Goal: Information Seeking & Learning: Learn about a topic

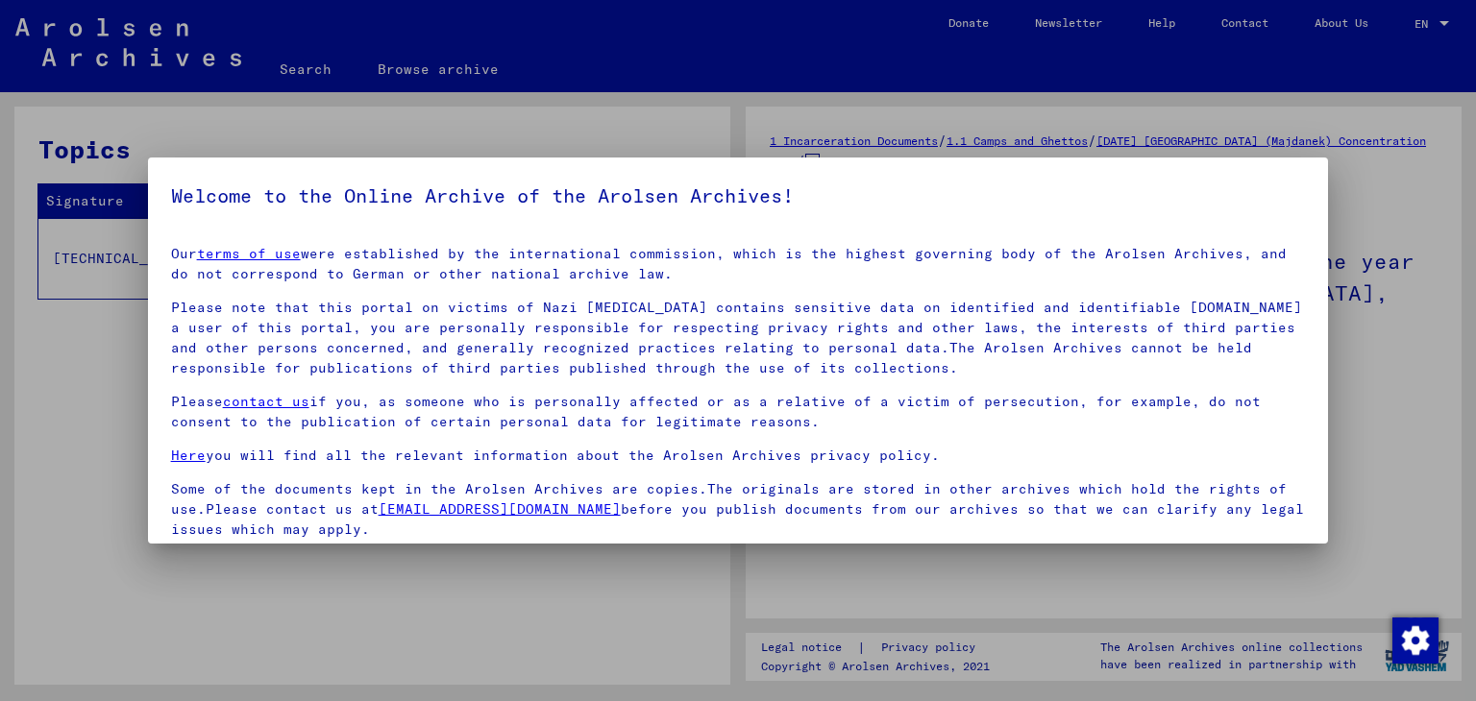
scroll to position [148, 0]
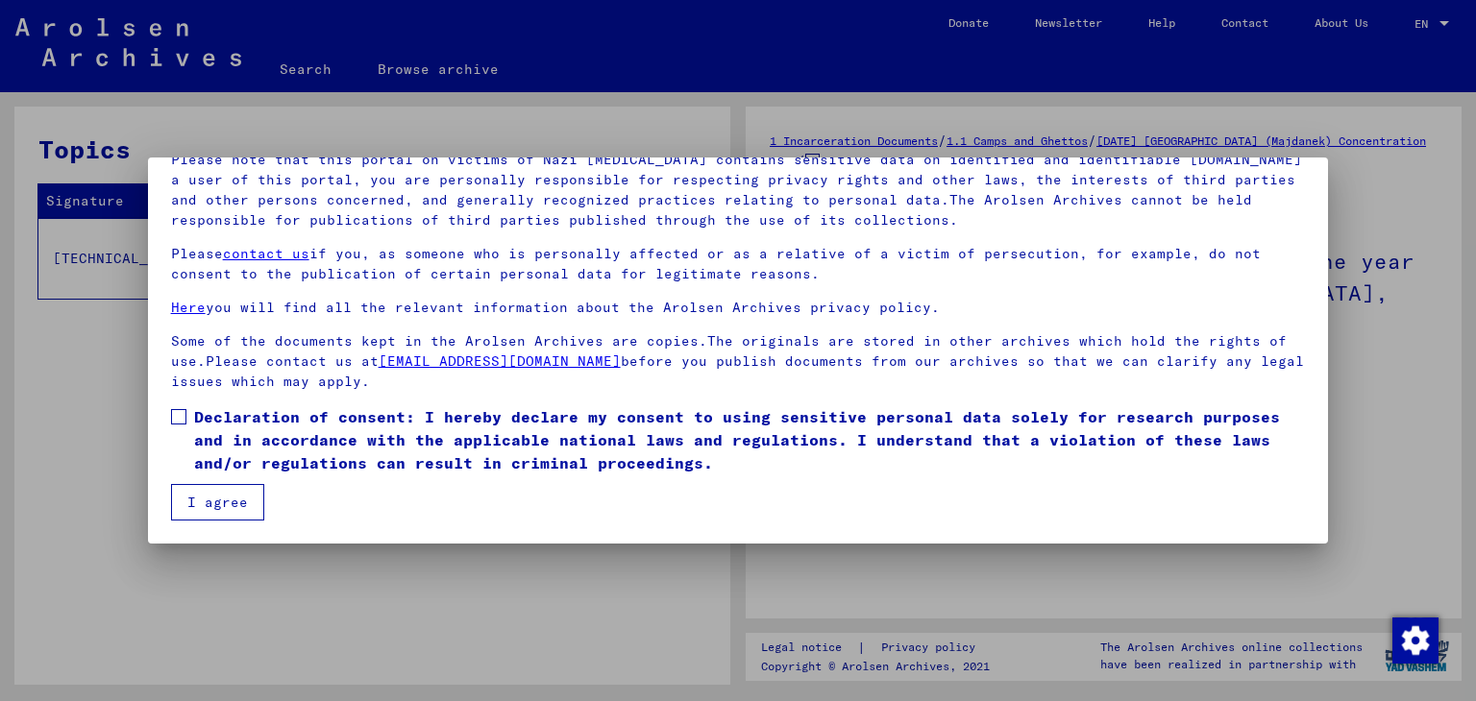
click at [184, 420] on span at bounding box center [178, 416] width 15 height 15
click at [208, 486] on button "I agree" at bounding box center [217, 502] width 93 height 37
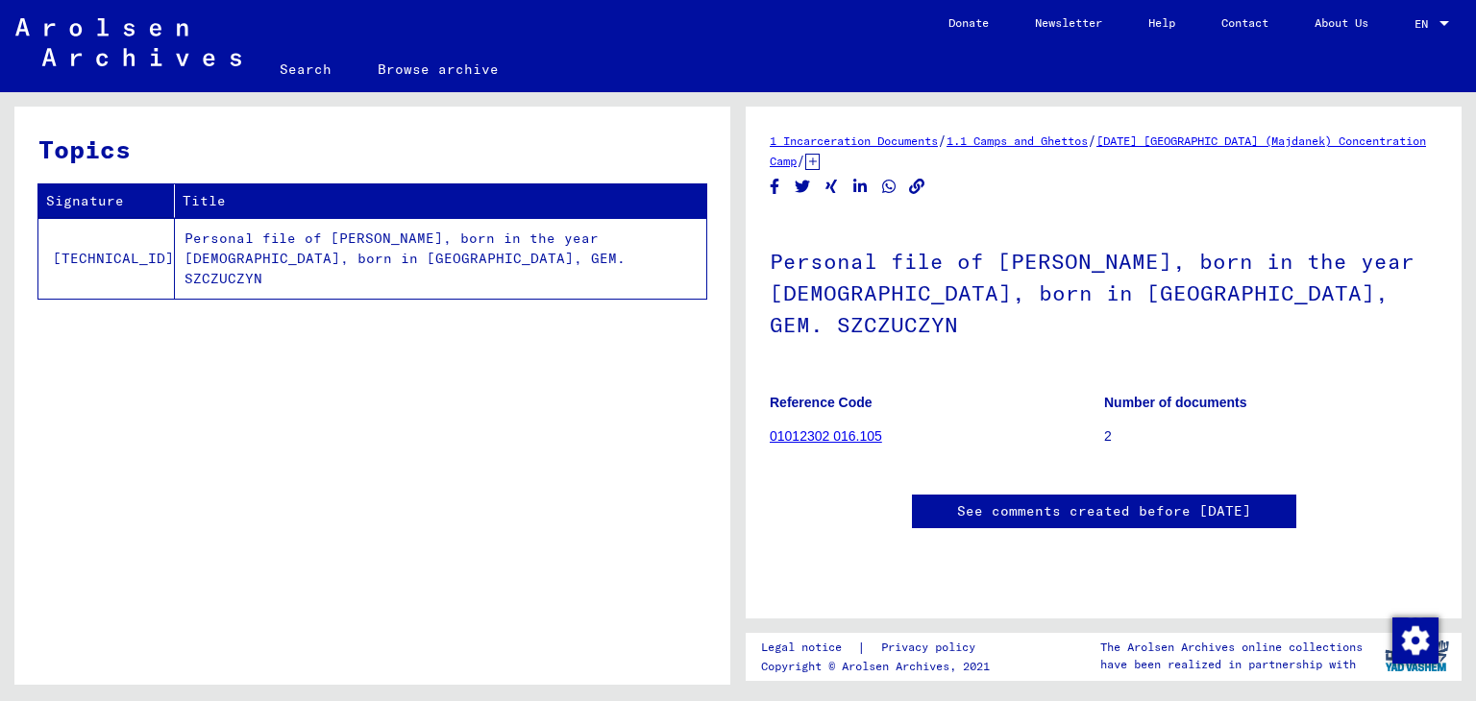
click at [283, 255] on td "Personal file of [PERSON_NAME], born in the year [DEMOGRAPHIC_DATA], born in [G…" at bounding box center [440, 258] width 531 height 81
click at [197, 222] on td "Personal file of [PERSON_NAME], born in the year [DEMOGRAPHIC_DATA], born in [G…" at bounding box center [440, 258] width 531 height 81
click at [182, 240] on td "Personal file of [PERSON_NAME], born in the year [DEMOGRAPHIC_DATA], born in [G…" at bounding box center [440, 258] width 531 height 81
click at [37, 249] on table "Signature Title [TECHNICAL_ID] Personal file of [PERSON_NAME], born in the year…" at bounding box center [372, 242] width 670 height 116
click at [88, 247] on td "[TECHNICAL_ID]" at bounding box center [106, 258] width 136 height 81
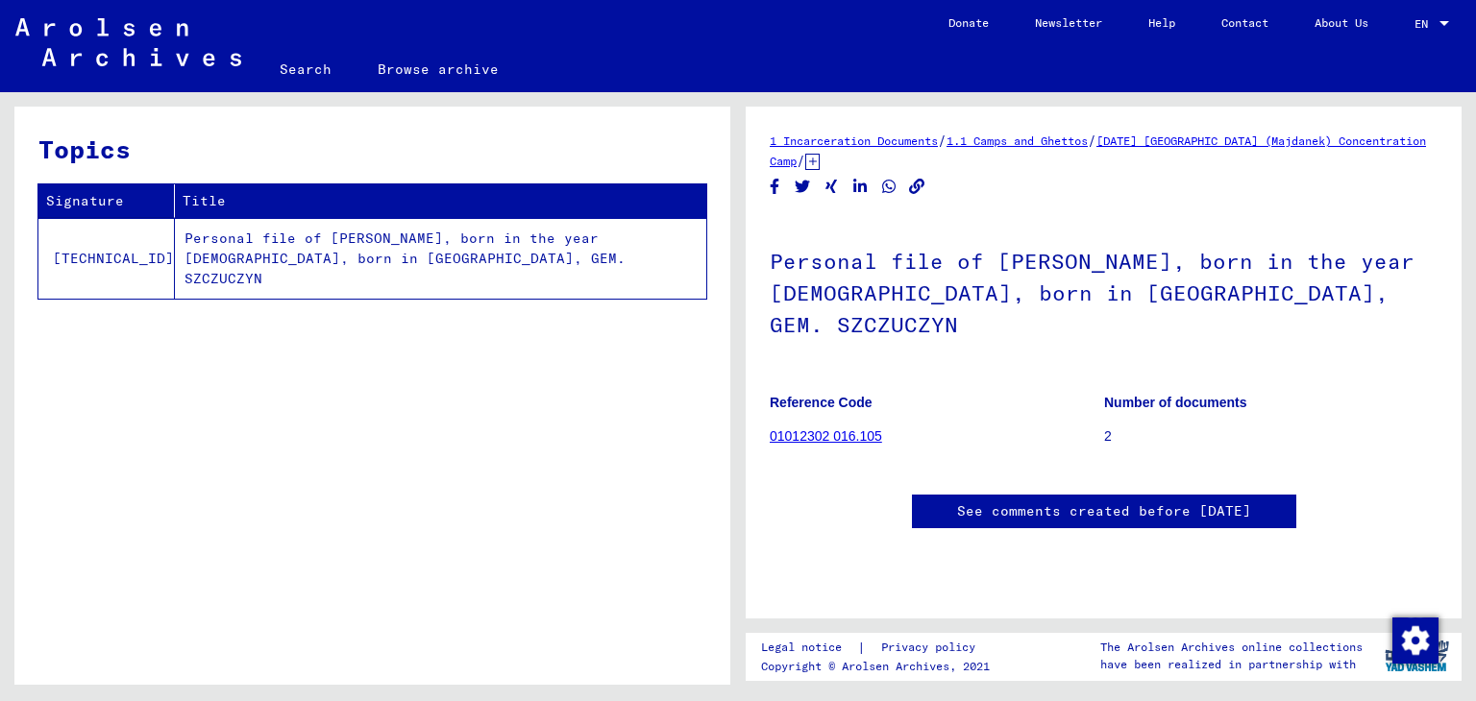
click at [835, 428] on link "01012302 016.105" at bounding box center [826, 435] width 112 height 15
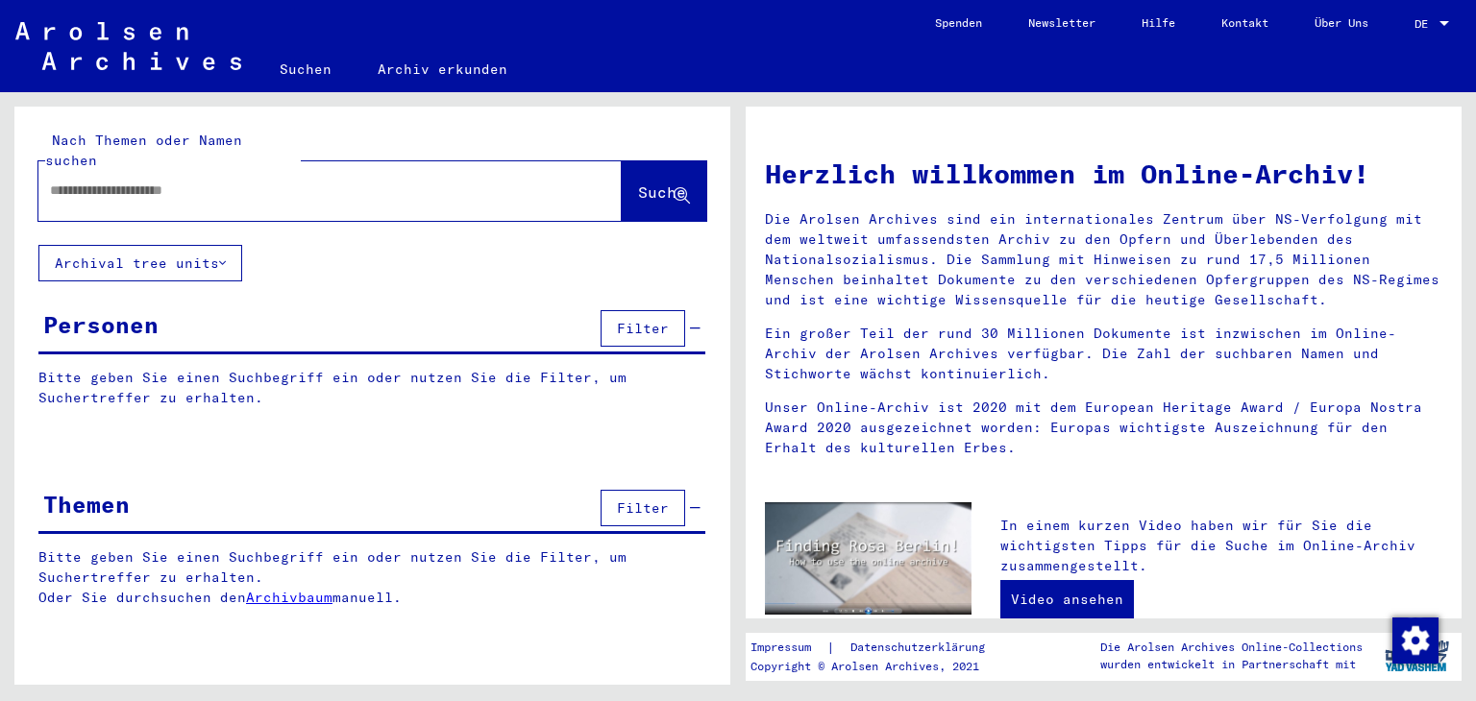
click at [373, 388] on div "Bitte geben Sie einen Suchbegriff ein oder nutzen Sie die Filter, um Suchertref…" at bounding box center [372, 402] width 716 height 69
click at [378, 368] on p "Bitte geben Sie einen Suchbegriff ein oder nutzen Sie die Filter, um Suchertref…" at bounding box center [371, 388] width 667 height 40
click at [93, 320] on div "Personen" at bounding box center [100, 324] width 115 height 35
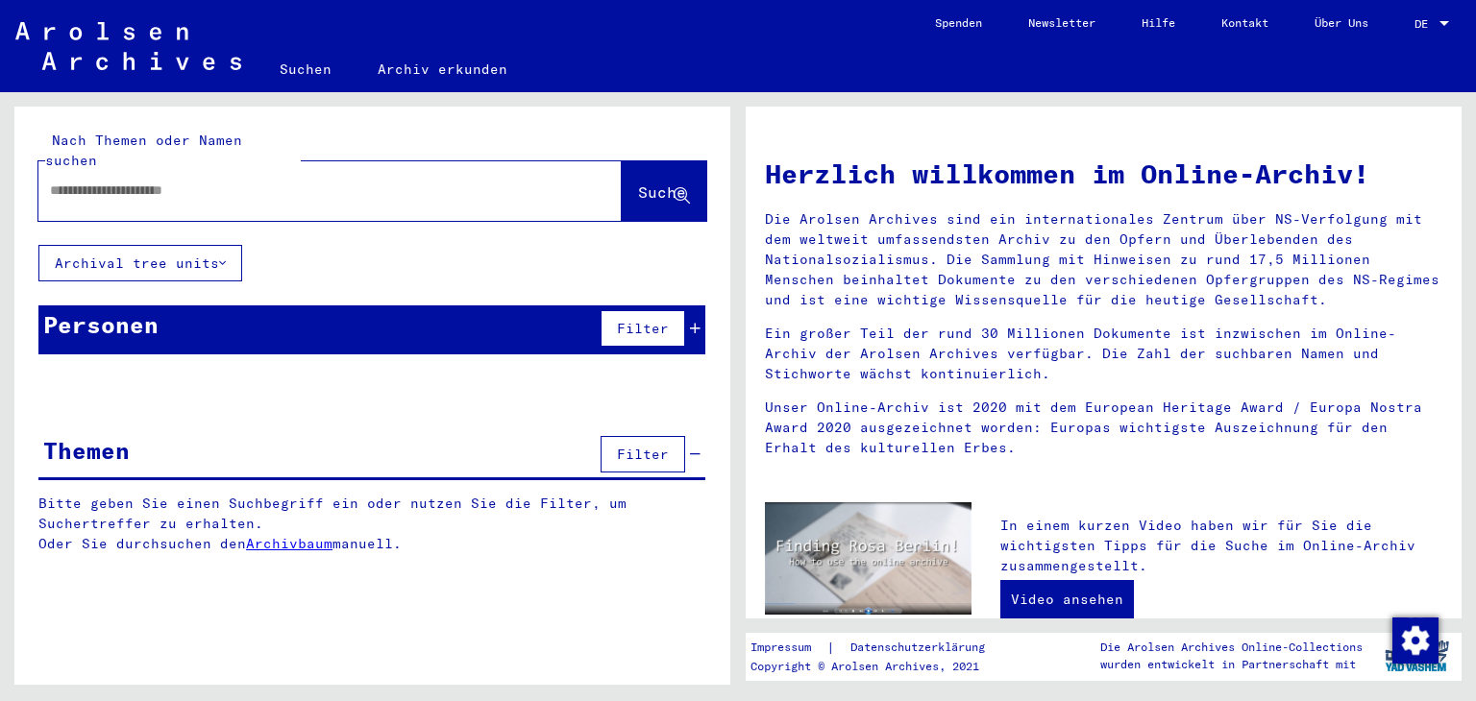
click at [109, 316] on div "Personen" at bounding box center [100, 324] width 115 height 35
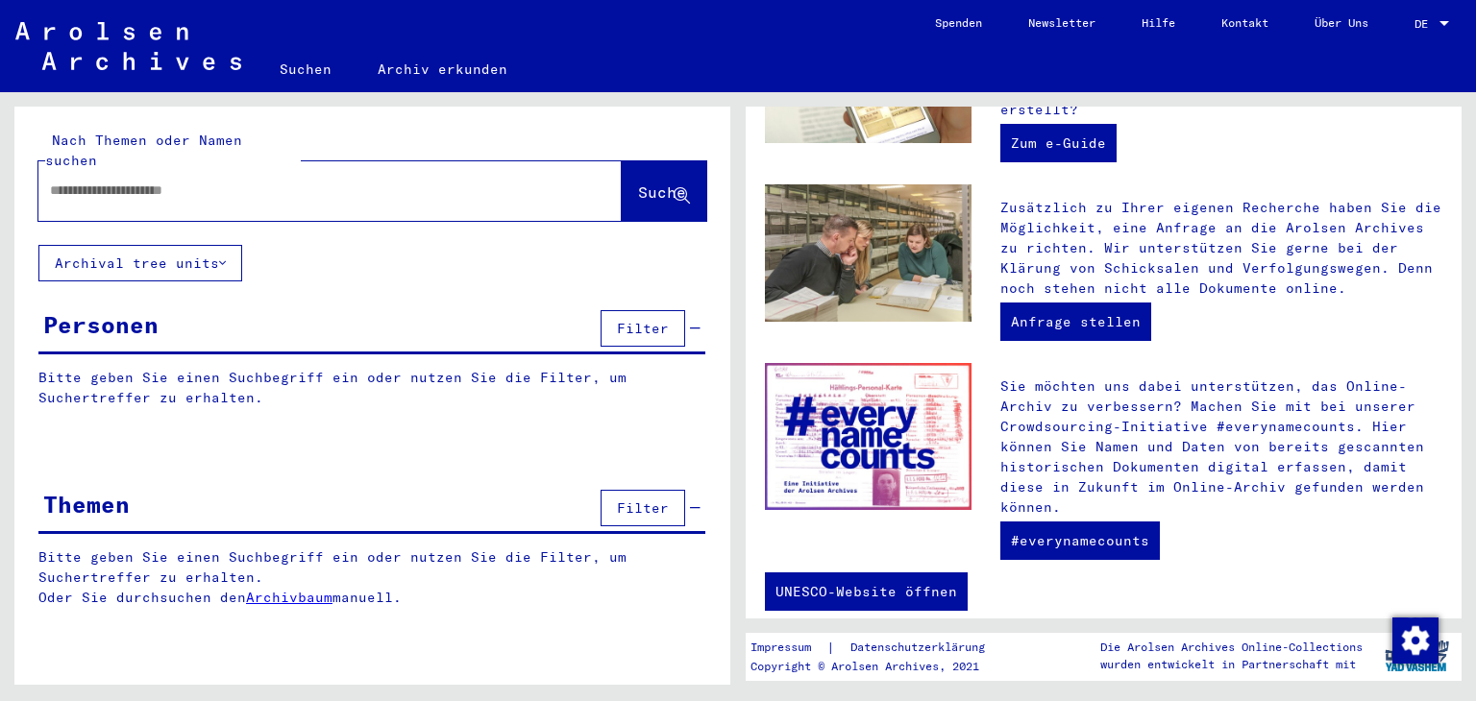
scroll to position [670, 0]
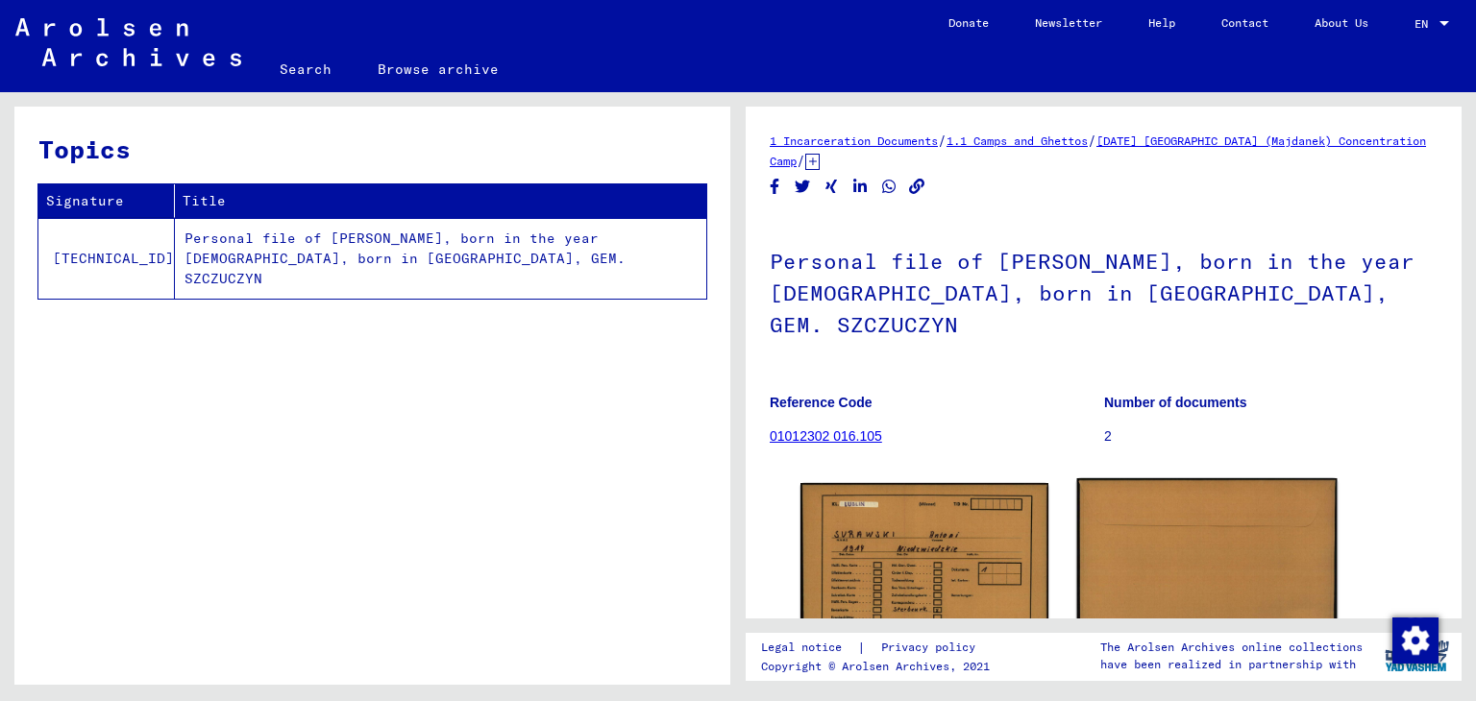
click at [1163, 478] on img at bounding box center [1205, 571] width 259 height 186
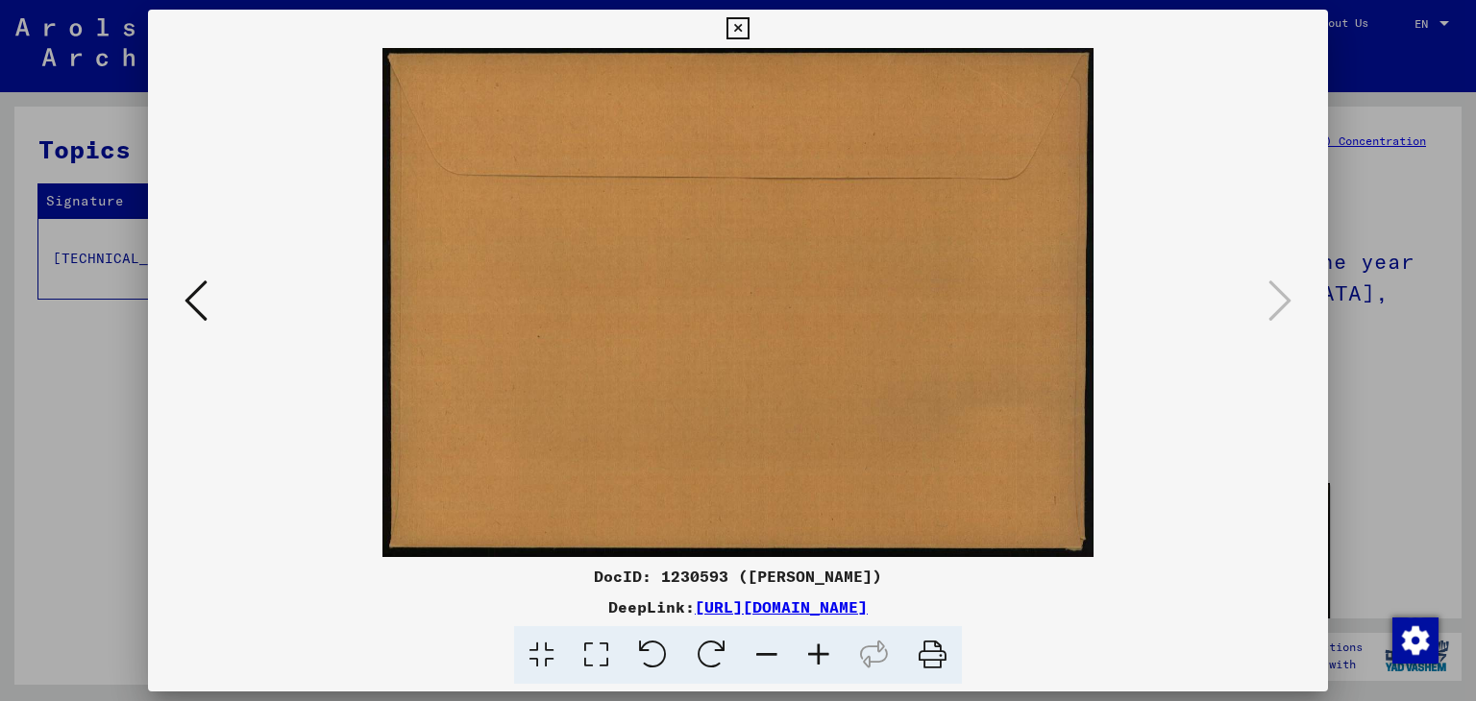
click at [200, 305] on icon at bounding box center [195, 301] width 23 height 46
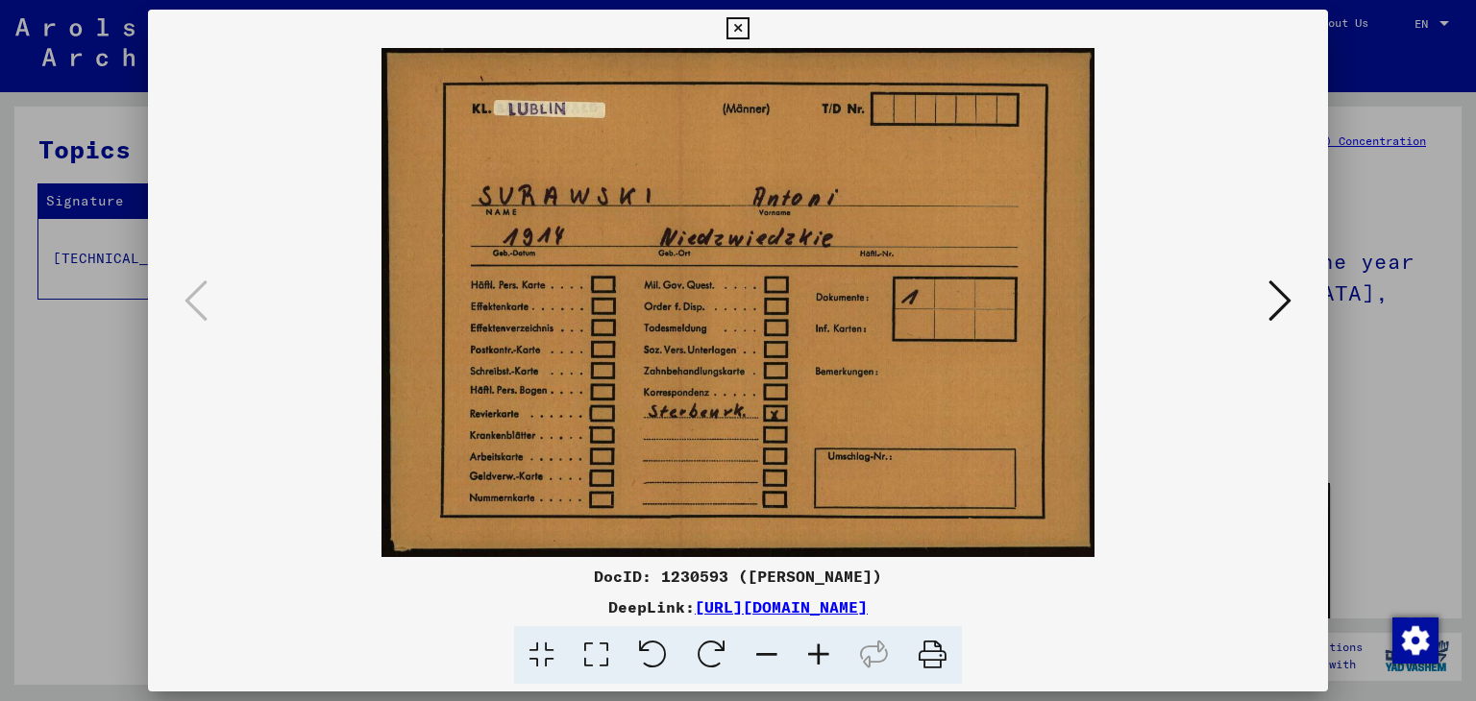
click at [807, 649] on icon at bounding box center [819, 655] width 52 height 59
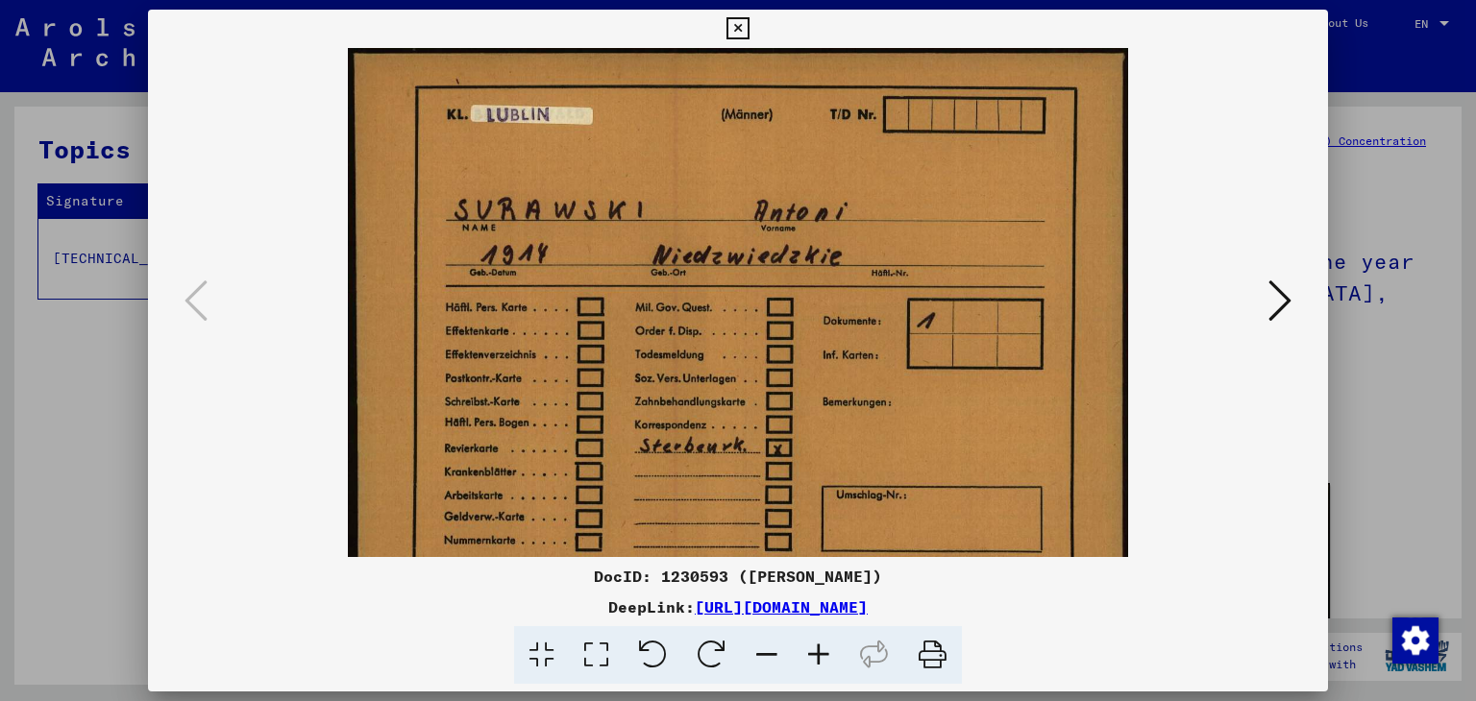
click at [807, 649] on icon at bounding box center [819, 655] width 52 height 59
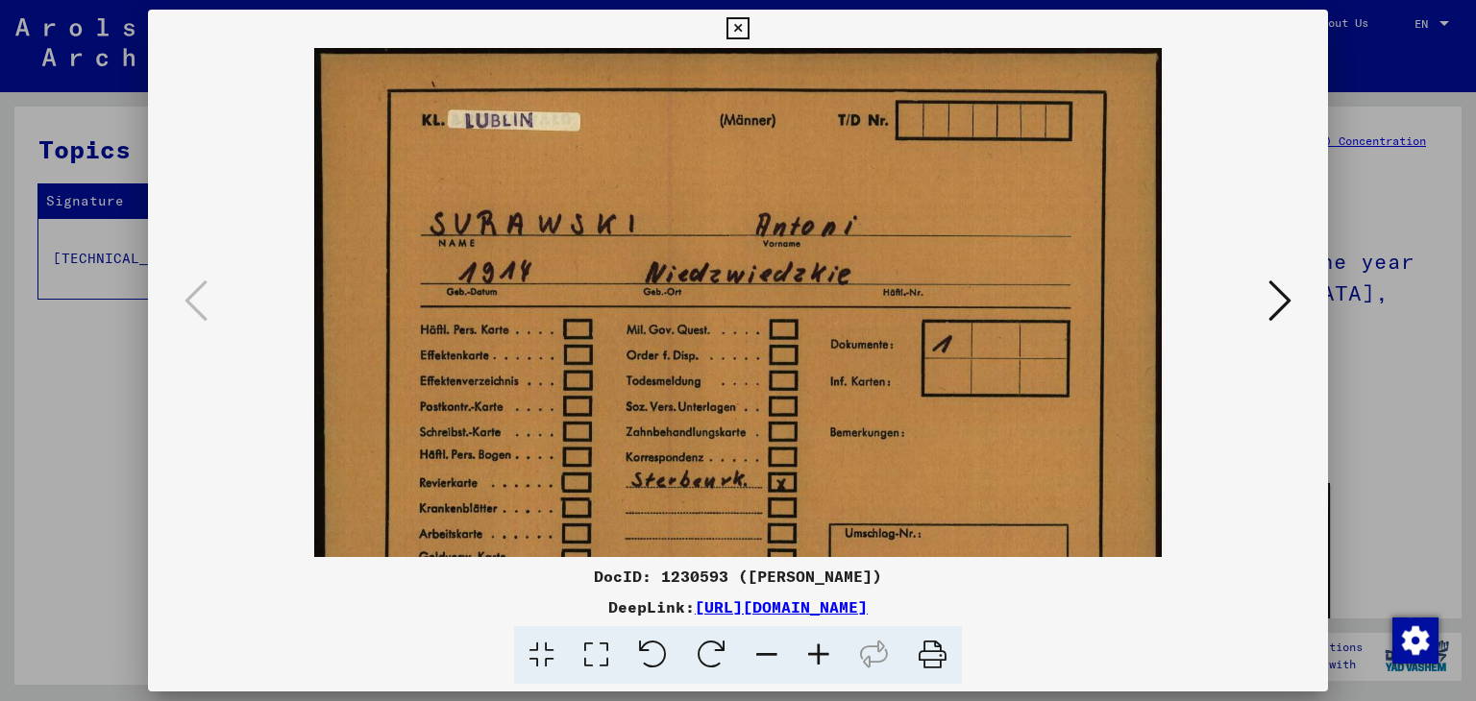
click at [807, 649] on icon at bounding box center [819, 655] width 52 height 59
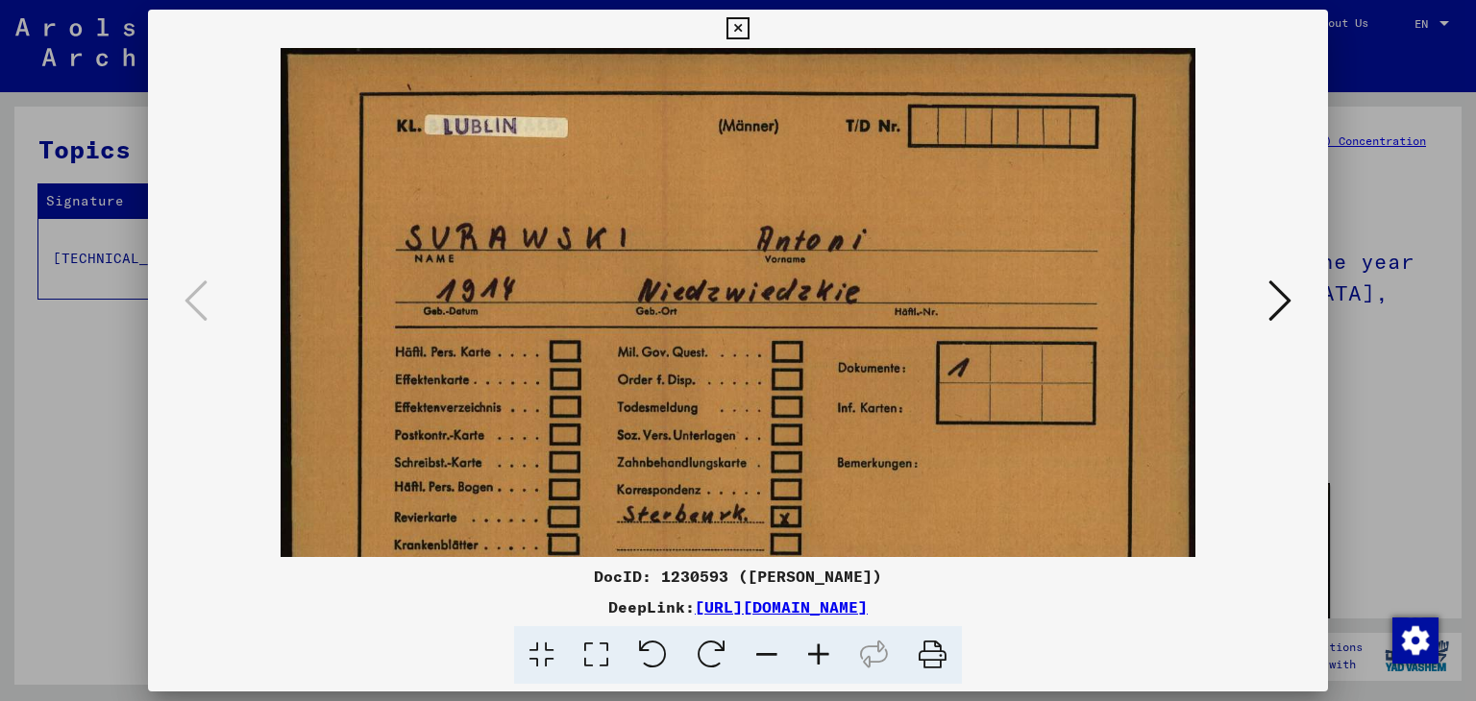
click at [600, 651] on icon at bounding box center [596, 655] width 55 height 59
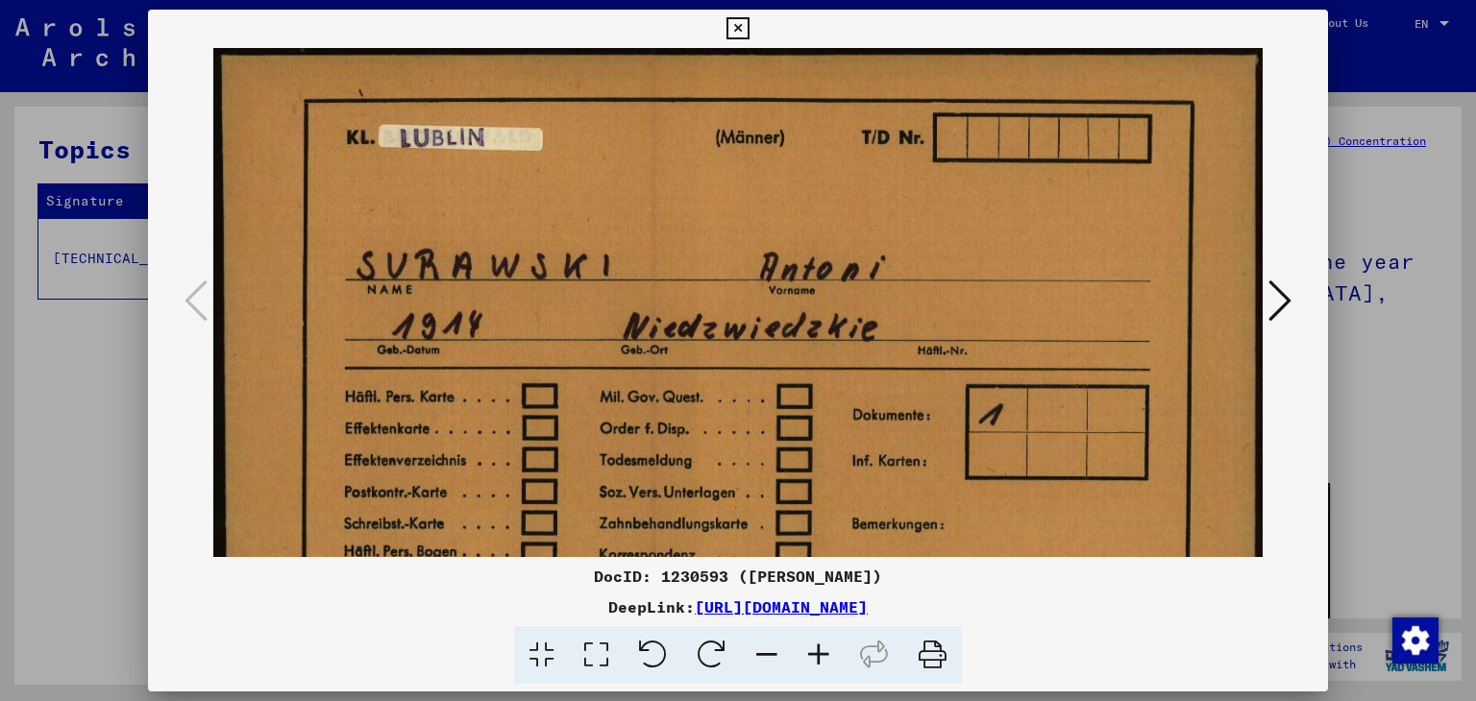
click at [600, 651] on icon at bounding box center [596, 655] width 55 height 59
click at [530, 648] on icon at bounding box center [541, 655] width 55 height 59
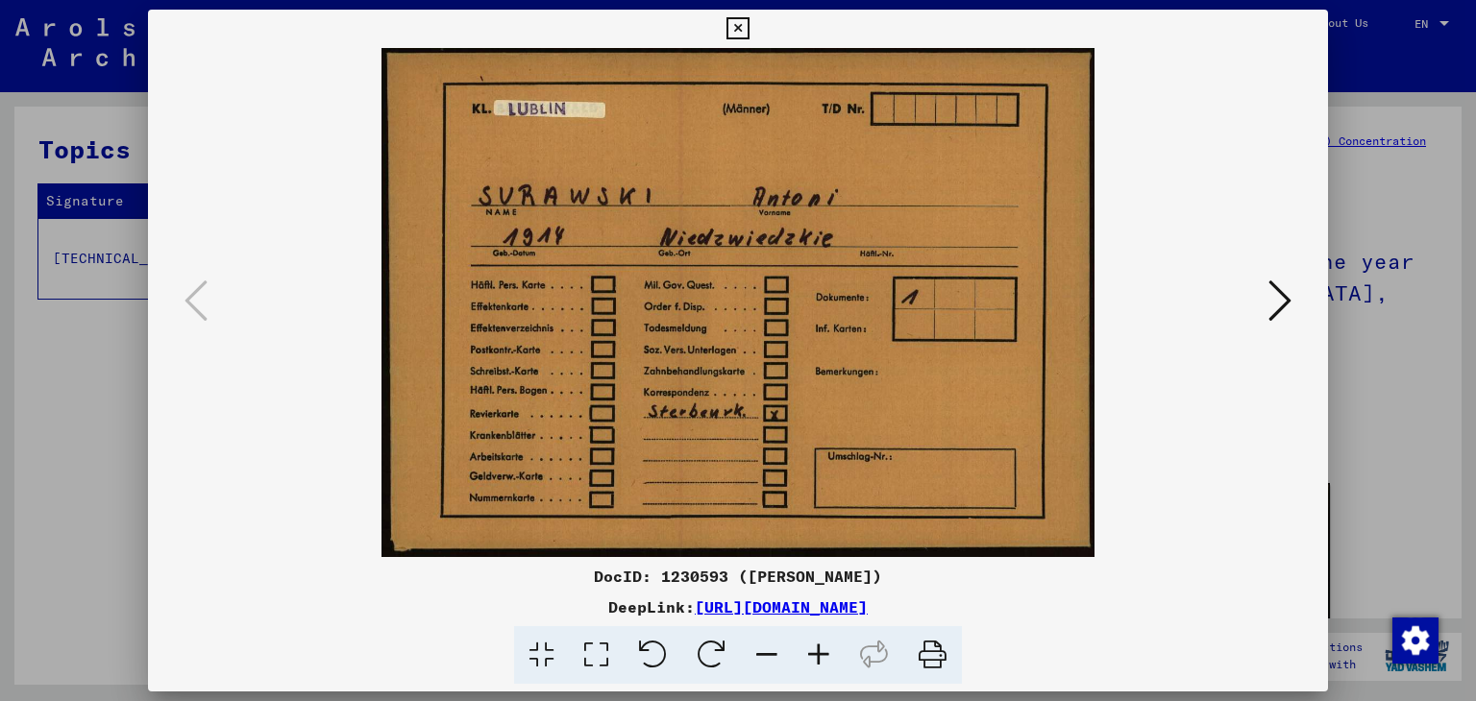
click at [730, 24] on icon at bounding box center [737, 28] width 22 height 23
